Goal: Contribute content: Add original content to the website for others to see

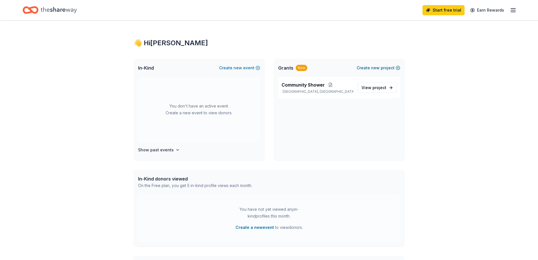
click at [381, 68] on button "Create new project" at bounding box center [379, 67] width 44 height 7
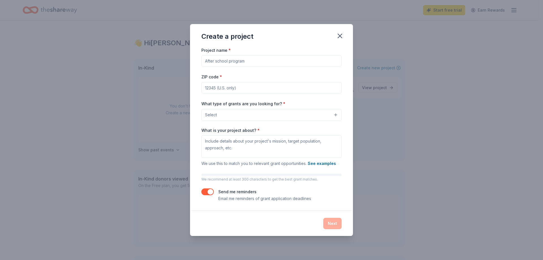
click at [276, 65] on input "Project name *" at bounding box center [271, 60] width 140 height 11
type input "Free Lunch Program"
click at [285, 87] on input "ZIP code *" at bounding box center [271, 87] width 140 height 11
type input "92374"
click at [298, 111] on button "Select" at bounding box center [271, 115] width 140 height 12
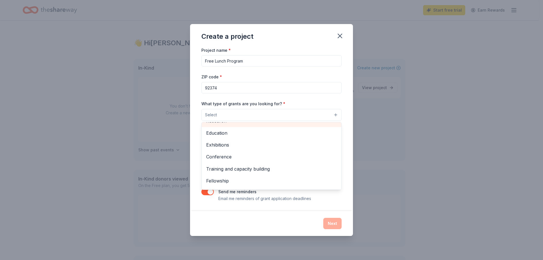
scroll to position [67, 0]
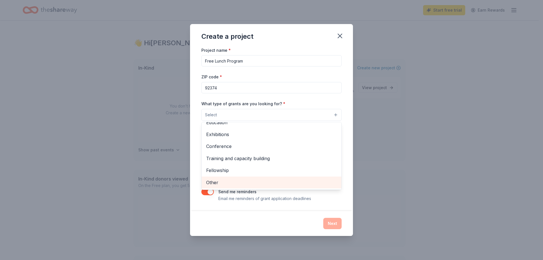
click at [268, 181] on span "Other" at bounding box center [271, 182] width 131 height 7
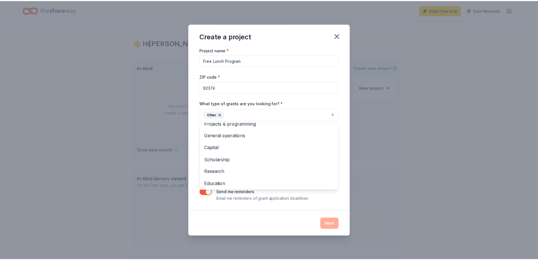
scroll to position [0, 0]
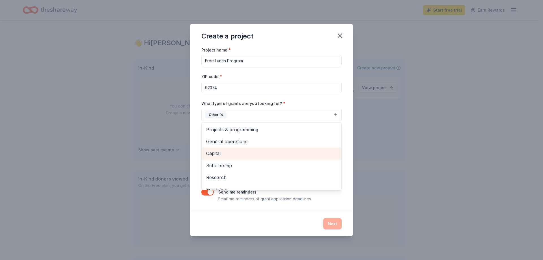
click at [306, 152] on span "Capital" at bounding box center [271, 152] width 131 height 7
click at [342, 106] on div "Project name * Free Lunch Program ZIP code * 92374 What type of grants are you …" at bounding box center [271, 128] width 163 height 165
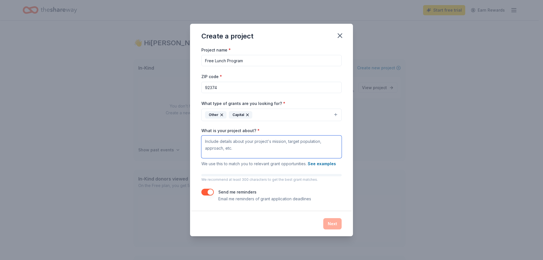
click at [266, 154] on textarea "What is your project about? *" at bounding box center [271, 146] width 140 height 23
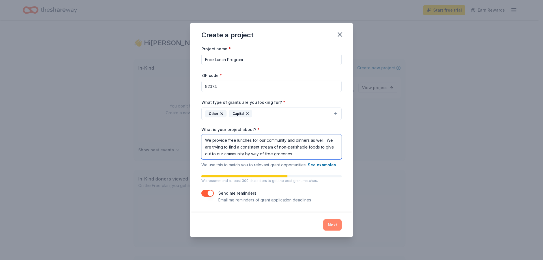
type textarea "We provide free lunches for our community and dinners as well. We are trying to…"
click at [330, 226] on button "Next" at bounding box center [332, 224] width 18 height 11
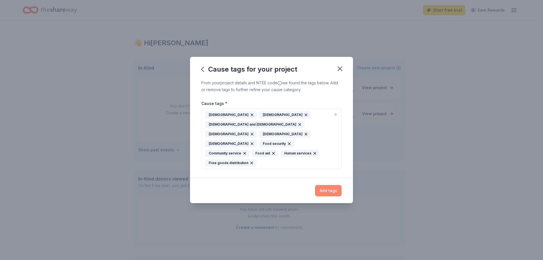
click at [331, 186] on button "Add tags" at bounding box center [328, 190] width 27 height 11
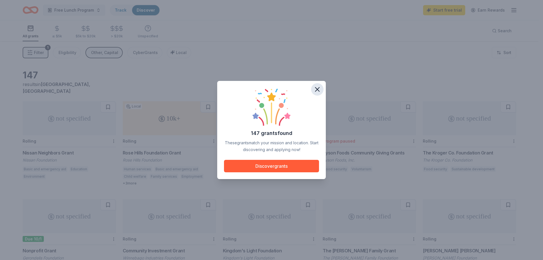
click at [318, 90] on icon "button" at bounding box center [317, 89] width 4 height 4
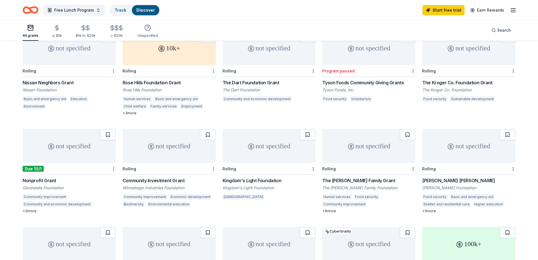
scroll to position [57, 0]
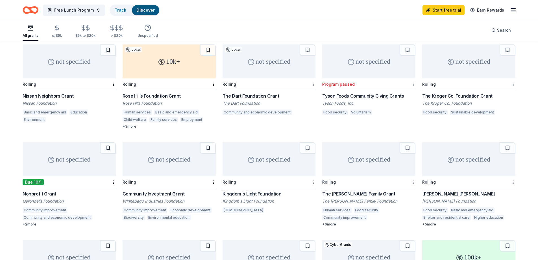
click at [29, 222] on div "+ 2 more" at bounding box center [69, 224] width 93 height 5
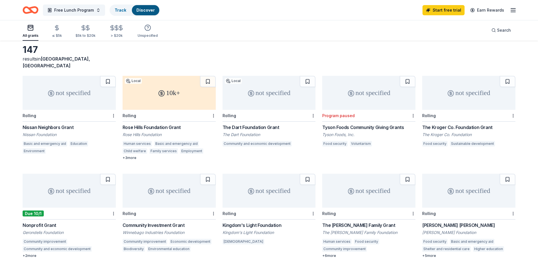
scroll to position [0, 0]
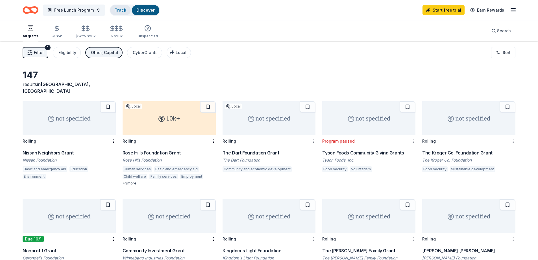
click at [122, 11] on link "Track" at bounding box center [121, 10] width 12 height 5
click at [125, 11] on div "Track" at bounding box center [120, 10] width 21 height 10
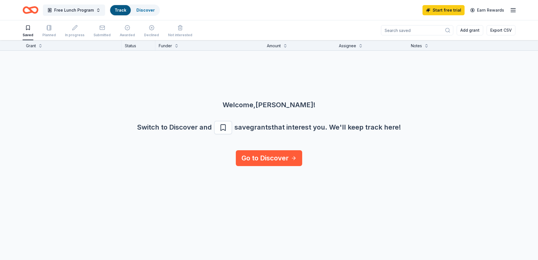
scroll to position [0, 0]
click at [139, 12] on link "Discover" at bounding box center [145, 10] width 18 height 5
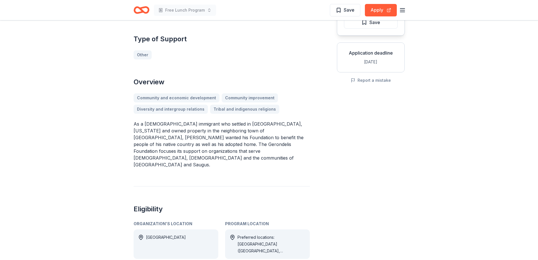
scroll to position [113, 0]
